Goal: Use online tool/utility: Utilize a website feature to perform a specific function

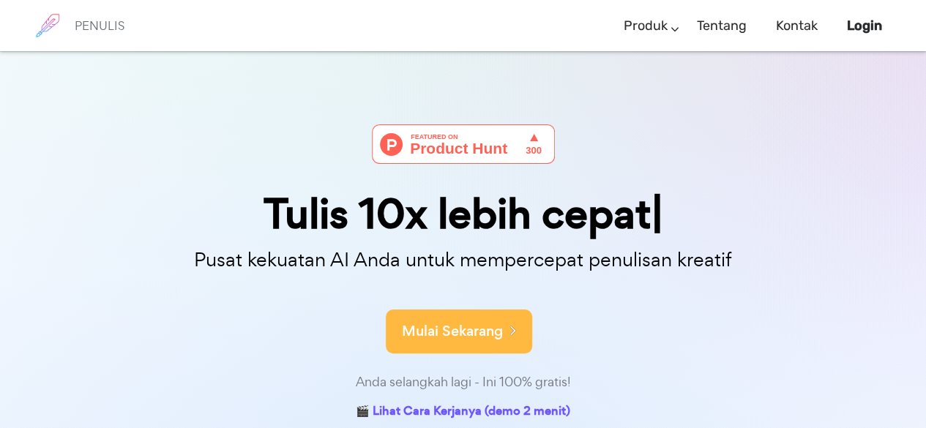
click at [463, 339] on font "Mulai Sekarang" at bounding box center [452, 331] width 101 height 20
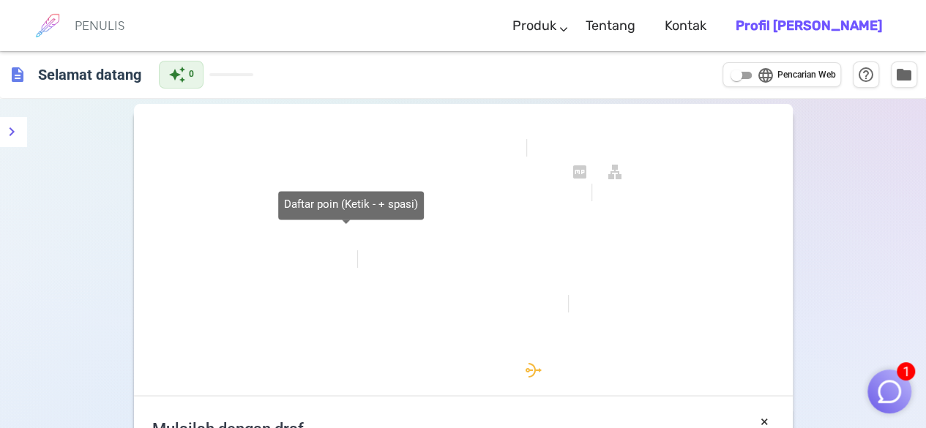
click at [297, 216] on div "Daftar poin (Ketik - + spasi)" at bounding box center [351, 205] width 146 height 29
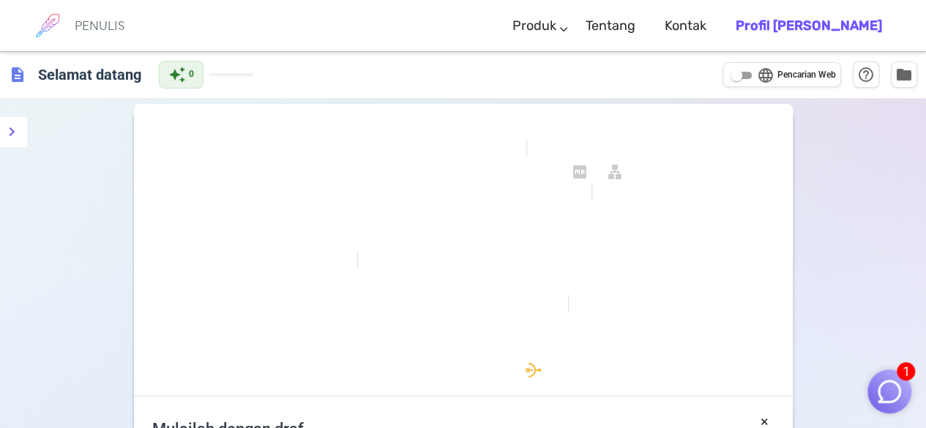
click at [249, 214] on div "format_tebal format_miring format_bergaris bawah terlihat_satu terlihat_dua pen…" at bounding box center [463, 256] width 658 height 279
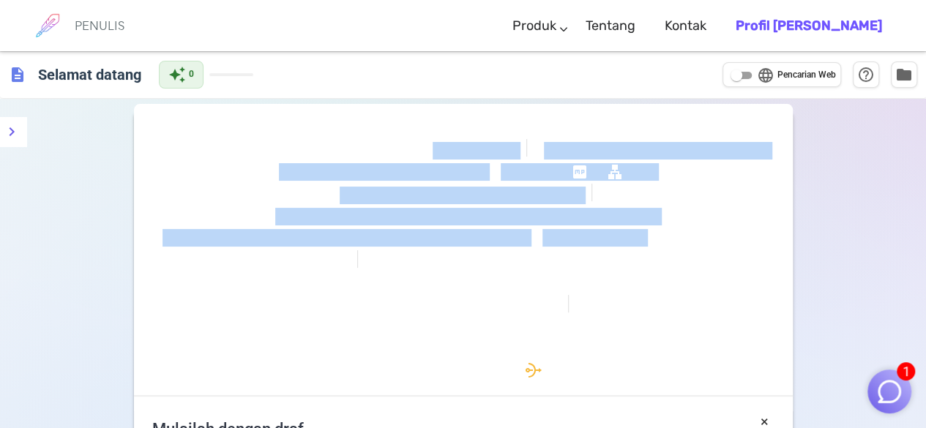
click at [249, 214] on div "format_tebal format_miring format_bergaris bawah terlihat_satu terlihat_dua pen…" at bounding box center [463, 256] width 658 height 279
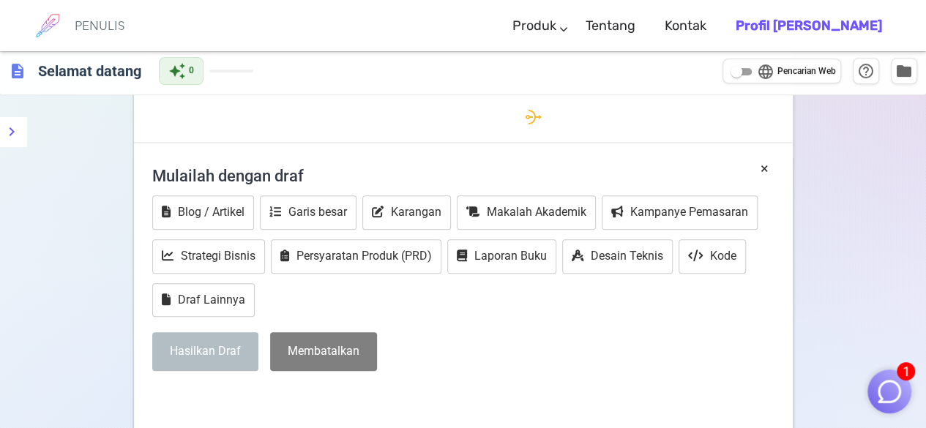
scroll to position [255, 0]
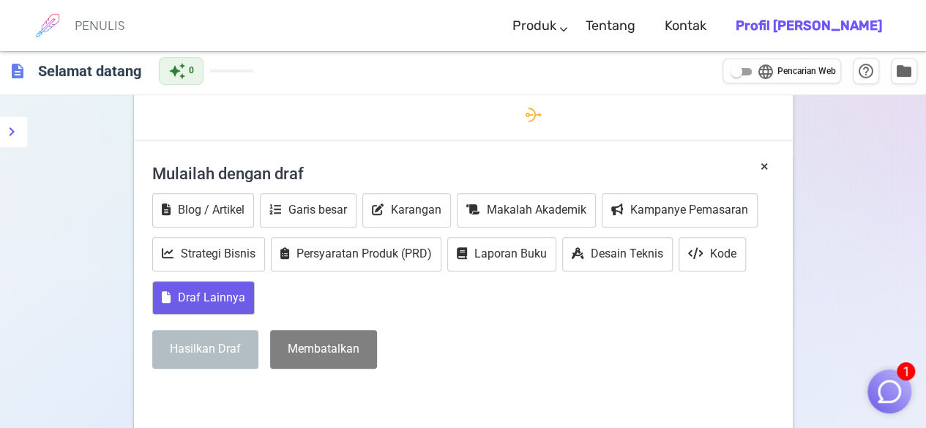
click at [211, 298] on font "Draf Lainnya" at bounding box center [211, 297] width 67 height 14
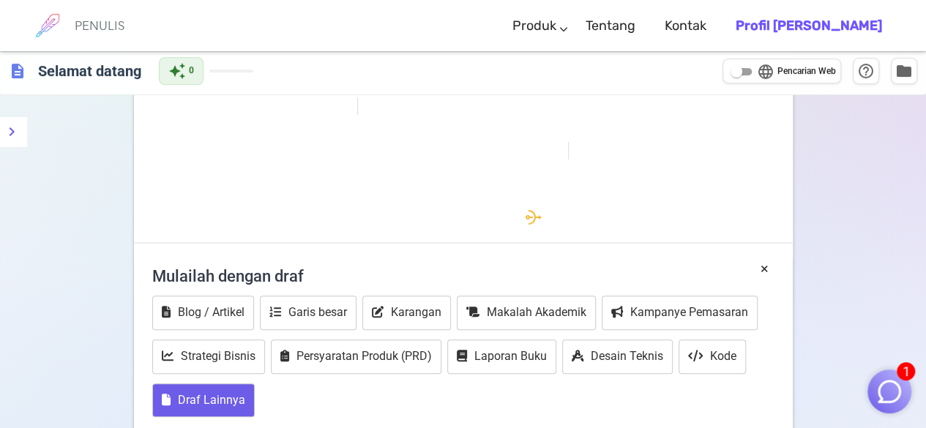
scroll to position [152, 0]
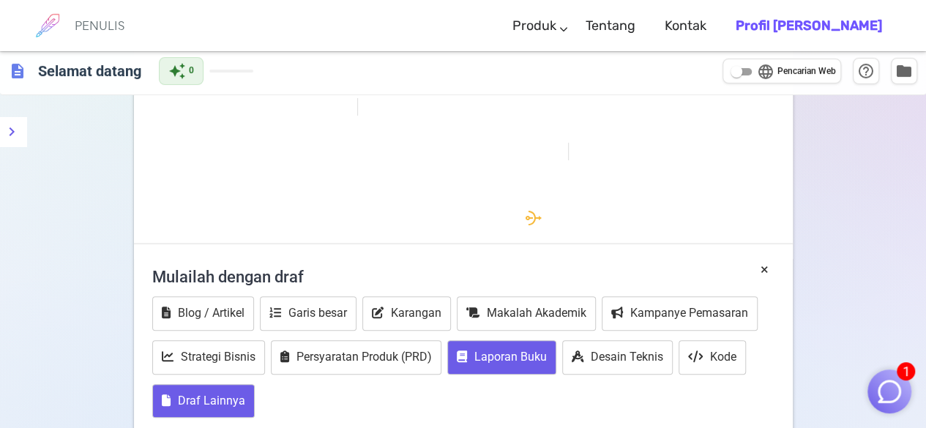
click at [505, 369] on button "Laporan Buku" at bounding box center [501, 357] width 109 height 34
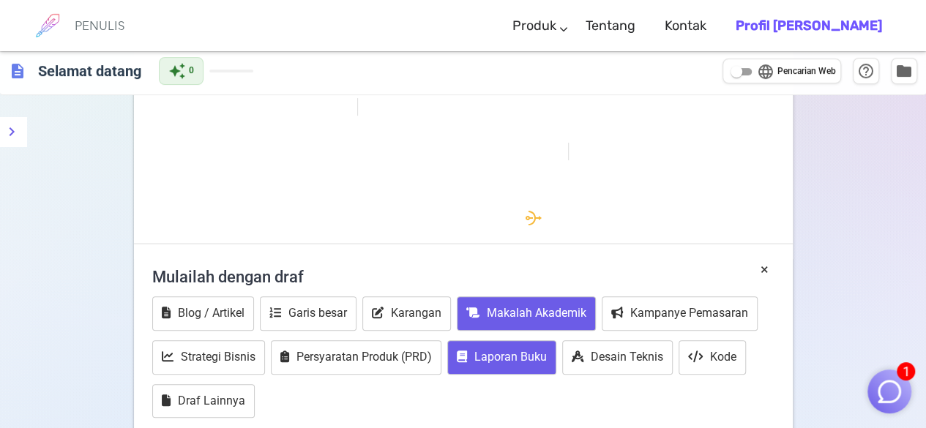
click at [520, 316] on font "Makalah Akademik" at bounding box center [537, 313] width 100 height 14
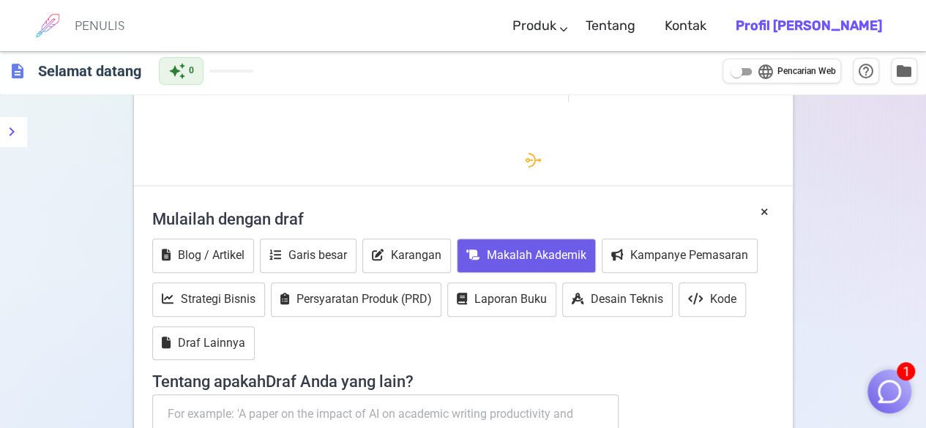
scroll to position [0, 0]
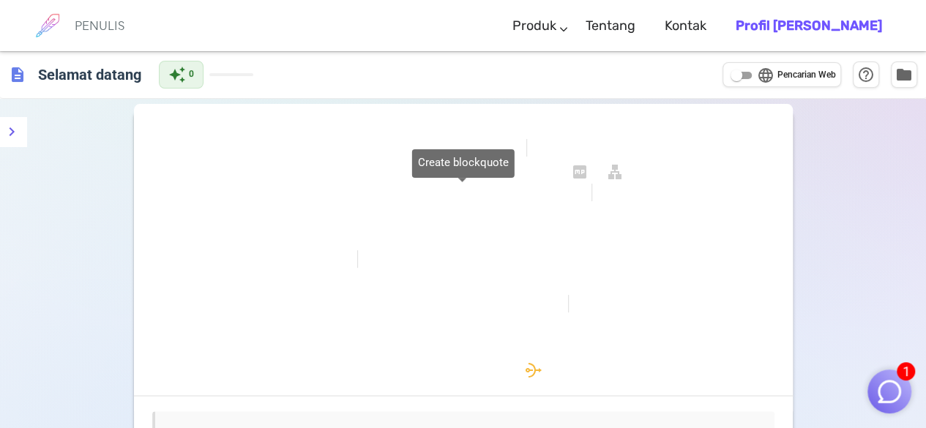
click at [375, 197] on font "format_kutipan" at bounding box center [462, 196] width 246 height 18
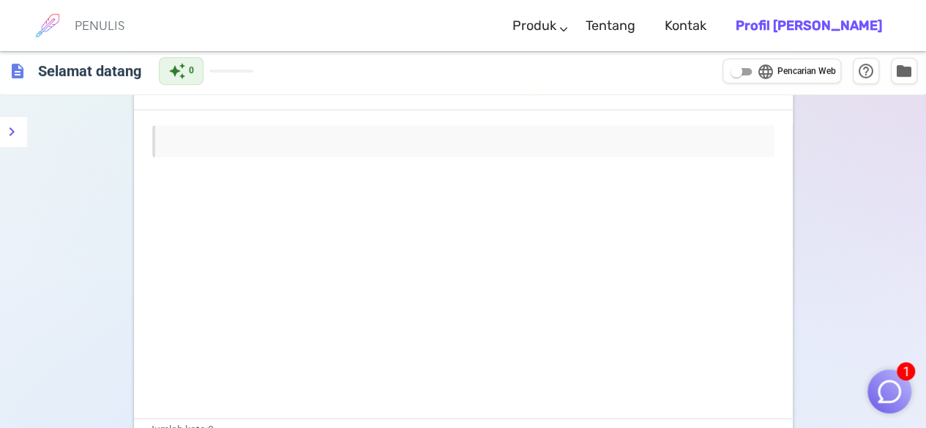
scroll to position [282, 0]
click at [237, 153] on blockquote "﻿" at bounding box center [463, 145] width 622 height 33
click at [206, 143] on blockquote "ggg" at bounding box center [463, 145] width 622 height 33
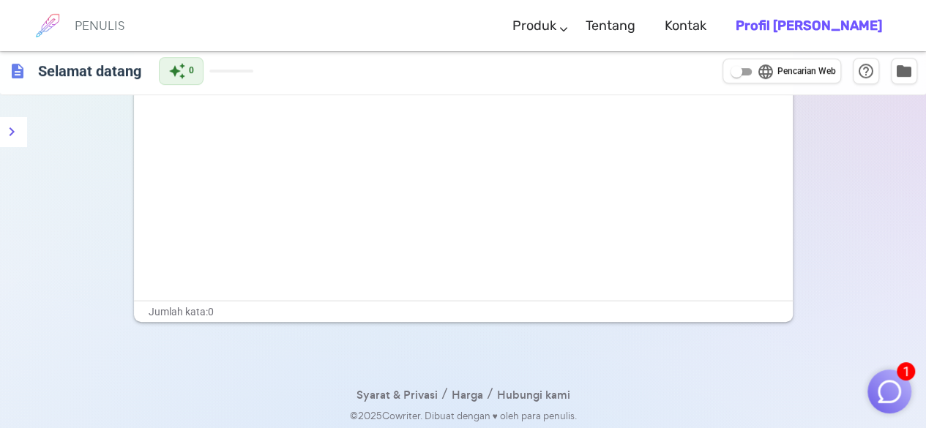
scroll to position [0, 0]
